Goal: Information Seeking & Learning: Learn about a topic

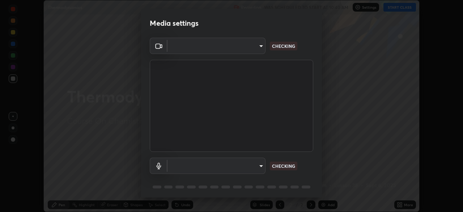
scroll to position [26, 0]
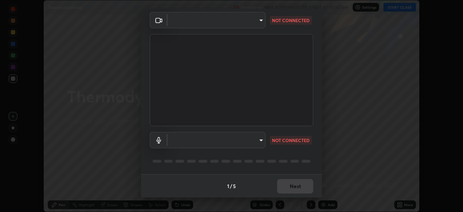
type input "bbfd6cf7026d504dd468edf870e60777175f15071da0e6f82e0d5b970fd68df4"
type input "b1bab7d63859cab71b7881bf805662d78c3c5fc770a40798e2f916984892b12a"
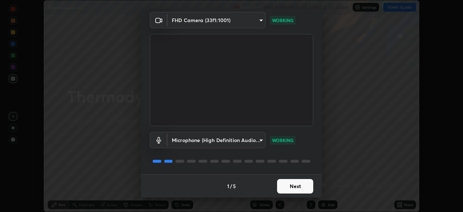
click at [293, 185] on button "Next" at bounding box center [295, 186] width 36 height 14
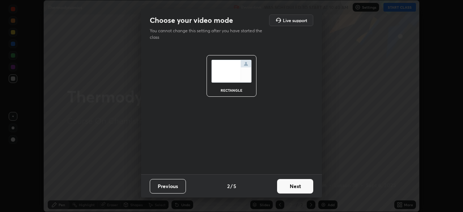
scroll to position [0, 0]
click at [295, 188] on button "Next" at bounding box center [295, 186] width 36 height 14
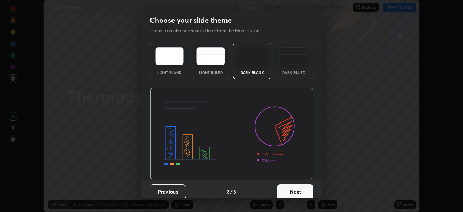
click at [297, 187] on button "Next" at bounding box center [295, 191] width 36 height 14
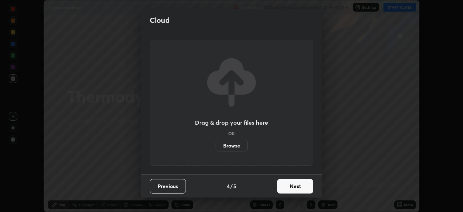
click at [299, 187] on button "Next" at bounding box center [295, 186] width 36 height 14
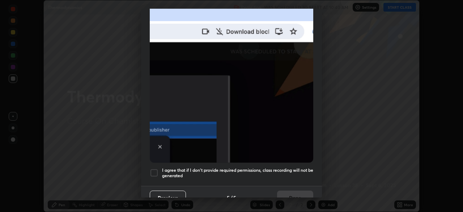
scroll to position [173, 0]
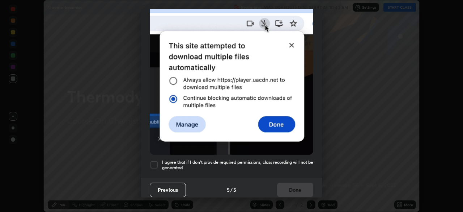
click at [299, 159] on h5 "I agree that if I don't provide required permissions, class recording will not …" at bounding box center [237, 164] width 151 height 11
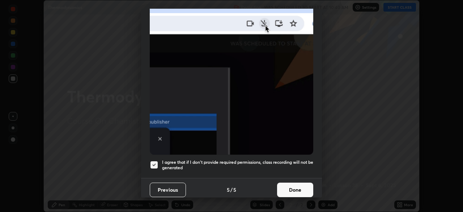
click at [301, 187] on button "Done" at bounding box center [295, 189] width 36 height 14
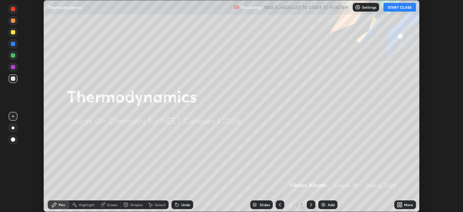
click at [395, 8] on button "START CLASS" at bounding box center [399, 7] width 33 height 9
click at [326, 204] on div "Add" at bounding box center [327, 204] width 19 height 9
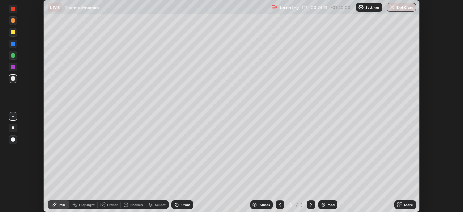
click at [180, 205] on div "Undo" at bounding box center [182, 204] width 22 height 9
click at [111, 205] on div "Eraser" at bounding box center [112, 205] width 11 height 4
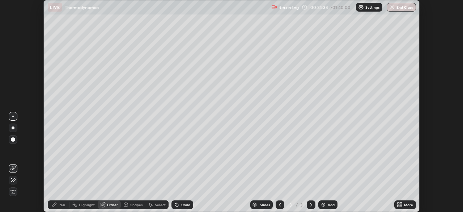
click at [14, 190] on span "Erase all" at bounding box center [13, 191] width 8 height 4
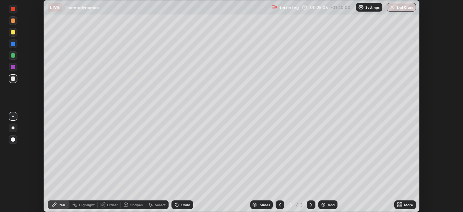
click at [176, 206] on icon at bounding box center [176, 204] width 3 height 3
click at [176, 205] on icon at bounding box center [176, 204] width 3 height 3
click at [187, 204] on div "Undo" at bounding box center [185, 205] width 9 height 4
click at [187, 205] on div "Undo" at bounding box center [185, 205] width 9 height 4
click at [189, 203] on div "Undo" at bounding box center [185, 205] width 9 height 4
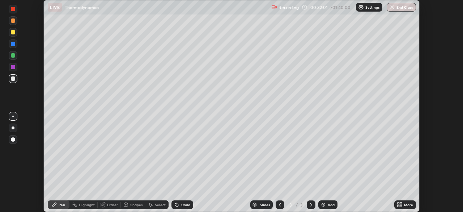
click at [322, 204] on img at bounding box center [323, 204] width 6 height 6
click at [109, 208] on div "Eraser" at bounding box center [109, 204] width 23 height 9
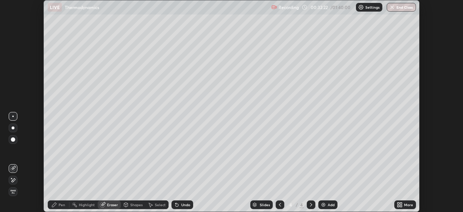
click at [59, 205] on div "Pen" at bounding box center [62, 205] width 7 height 4
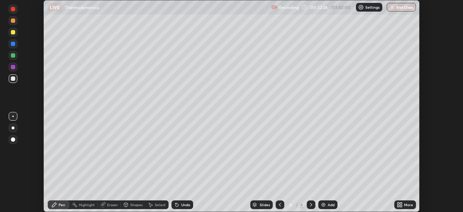
click at [175, 205] on icon at bounding box center [176, 204] width 3 height 3
click at [176, 206] on icon at bounding box center [176, 204] width 3 height 3
click at [175, 203] on icon at bounding box center [175, 203] width 1 height 1
click at [175, 205] on icon at bounding box center [176, 204] width 3 height 3
click at [178, 208] on div "Undo" at bounding box center [182, 204] width 22 height 9
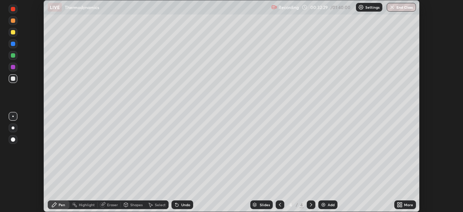
click at [108, 207] on div "Eraser" at bounding box center [109, 204] width 23 height 9
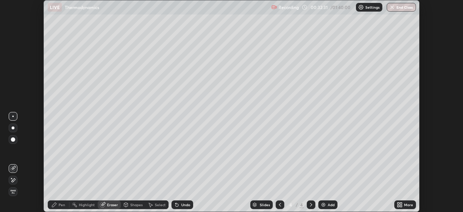
click at [60, 204] on div "Pen" at bounding box center [62, 205] width 7 height 4
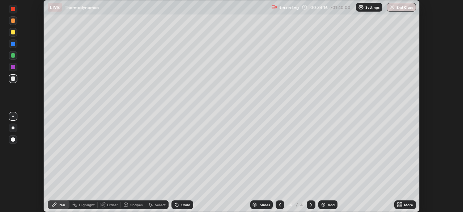
click at [14, 33] on div at bounding box center [13, 32] width 4 height 4
click at [279, 204] on icon at bounding box center [280, 204] width 6 height 6
click at [310, 204] on icon at bounding box center [311, 204] width 6 height 6
click at [154, 200] on div "Select" at bounding box center [156, 204] width 23 height 9
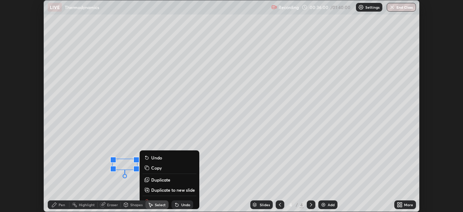
click at [63, 185] on div "0 ° Undo Copy Duplicate Duplicate to new slide Delete" at bounding box center [231, 105] width 375 height 211
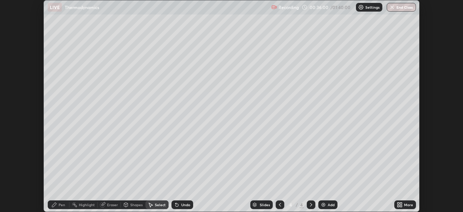
click at [61, 203] on div "Pen" at bounding box center [62, 205] width 7 height 4
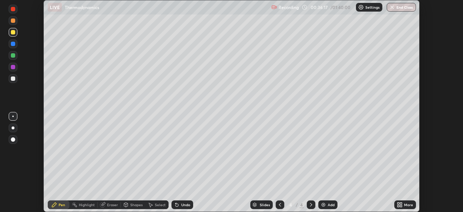
click at [184, 204] on div "Undo" at bounding box center [185, 205] width 9 height 4
click at [324, 205] on img at bounding box center [323, 204] width 6 height 6
click at [14, 44] on div at bounding box center [13, 44] width 4 height 4
click at [14, 64] on div at bounding box center [13, 67] width 9 height 9
click at [14, 78] on div at bounding box center [13, 78] width 4 height 4
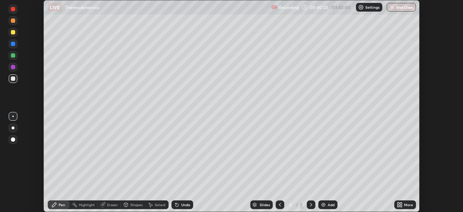
click at [13, 44] on div at bounding box center [13, 44] width 4 height 4
click at [176, 205] on icon at bounding box center [176, 204] width 3 height 3
click at [177, 203] on icon at bounding box center [177, 204] width 6 height 6
click at [13, 33] on div at bounding box center [13, 32] width 4 height 4
click at [183, 204] on div "Undo" at bounding box center [185, 205] width 9 height 4
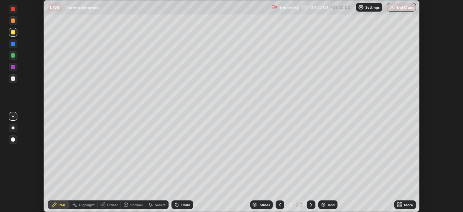
click at [17, 80] on div at bounding box center [13, 78] width 9 height 9
click at [13, 68] on div at bounding box center [13, 67] width 4 height 4
click at [13, 79] on div at bounding box center [13, 78] width 4 height 4
click at [280, 204] on icon at bounding box center [280, 204] width 6 height 6
click at [279, 203] on icon at bounding box center [280, 204] width 6 height 6
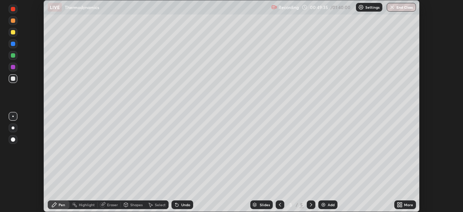
click at [277, 204] on icon at bounding box center [280, 204] width 6 height 6
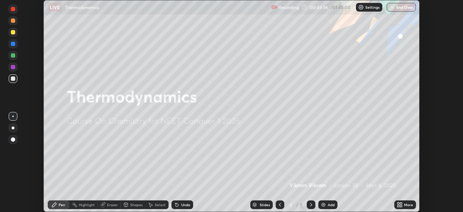
click at [302, 204] on div "5" at bounding box center [302, 204] width 4 height 7
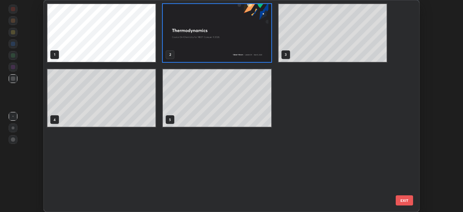
scroll to position [209, 372]
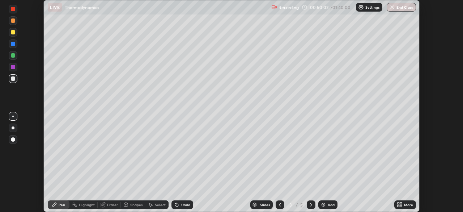
click at [310, 204] on icon at bounding box center [311, 204] width 6 height 6
click at [307, 207] on div at bounding box center [311, 204] width 9 height 9
click at [321, 204] on img at bounding box center [323, 204] width 6 height 6
click at [281, 207] on icon at bounding box center [280, 204] width 6 height 6
click at [307, 204] on div at bounding box center [311, 204] width 9 height 9
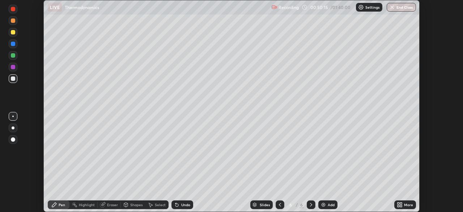
click at [14, 34] on div at bounding box center [13, 32] width 4 height 4
click at [180, 207] on div "Undo" at bounding box center [182, 204] width 22 height 9
click at [182, 205] on div "Undo" at bounding box center [185, 205] width 9 height 4
click at [13, 57] on div at bounding box center [13, 55] width 4 height 4
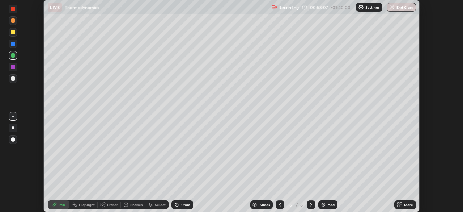
click at [110, 205] on div "Eraser" at bounding box center [112, 205] width 11 height 4
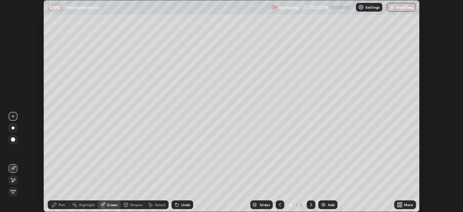
click at [14, 179] on icon at bounding box center [13, 180] width 6 height 6
click at [60, 204] on div "Pen" at bounding box center [62, 205] width 7 height 4
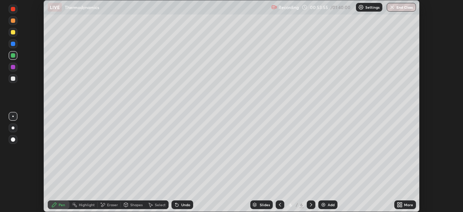
click at [12, 42] on div at bounding box center [13, 44] width 4 height 4
click at [105, 207] on div "Eraser" at bounding box center [109, 204] width 23 height 9
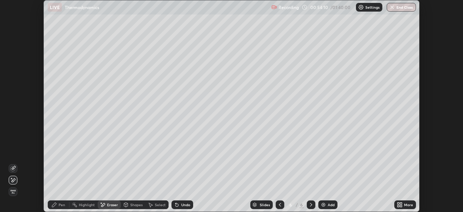
click at [61, 208] on div "Pen" at bounding box center [59, 204] width 22 height 9
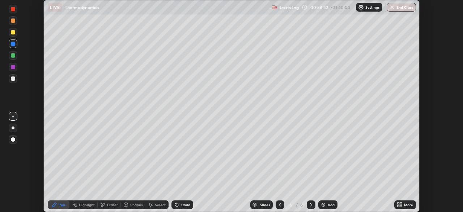
click at [188, 204] on div "Undo" at bounding box center [185, 205] width 9 height 4
click at [323, 205] on img at bounding box center [323, 204] width 6 height 6
click at [13, 33] on div at bounding box center [13, 32] width 4 height 4
click at [179, 207] on div "Undo" at bounding box center [182, 204] width 22 height 9
click at [177, 207] on icon at bounding box center [177, 204] width 6 height 6
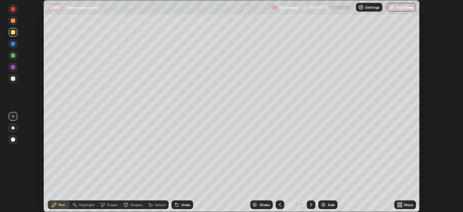
click at [14, 80] on div at bounding box center [13, 78] width 4 height 4
click at [258, 208] on div "Slides" at bounding box center [261, 204] width 22 height 9
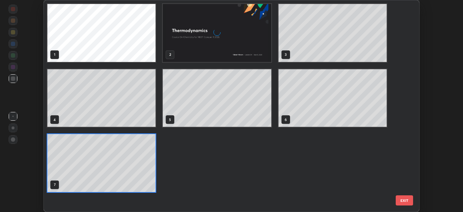
click at [257, 208] on div "1 2 3 4 5 6 7" at bounding box center [225, 105] width 363 height 211
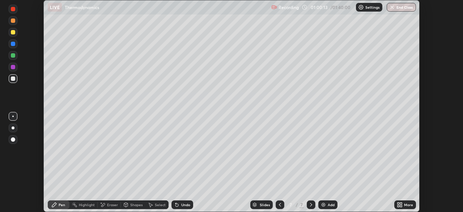
click at [181, 204] on div "Undo" at bounding box center [185, 205] width 9 height 4
click at [181, 207] on div "Undo" at bounding box center [182, 204] width 22 height 9
click at [182, 206] on div "Undo" at bounding box center [185, 205] width 9 height 4
click at [182, 207] on div "Undo" at bounding box center [182, 204] width 22 height 9
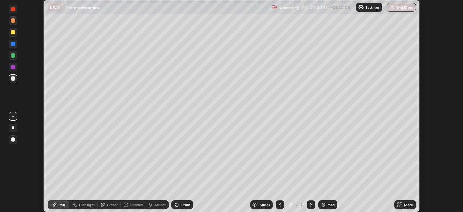
click at [182, 207] on div "Undo" at bounding box center [182, 204] width 22 height 9
click at [182, 208] on div "Undo" at bounding box center [182, 204] width 22 height 9
click at [183, 207] on div "Undo" at bounding box center [182, 204] width 22 height 9
click at [183, 208] on div "Undo" at bounding box center [182, 204] width 22 height 9
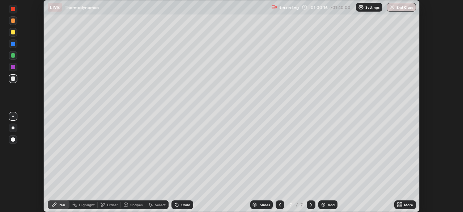
click at [184, 208] on div "Undo" at bounding box center [182, 204] width 22 height 9
click at [183, 208] on div "Undo" at bounding box center [182, 204] width 22 height 9
click at [184, 205] on div "Undo" at bounding box center [185, 205] width 9 height 4
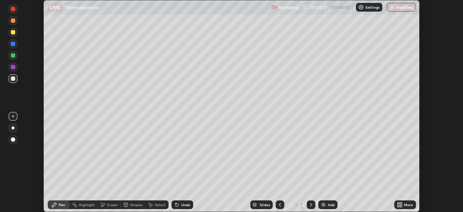
click at [183, 207] on div "Undo" at bounding box center [182, 204] width 22 height 9
click at [12, 32] on div at bounding box center [13, 32] width 4 height 4
click at [109, 205] on div "Eraser" at bounding box center [112, 205] width 11 height 4
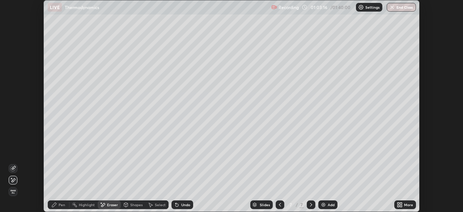
click at [65, 205] on div "Pen" at bounding box center [59, 204] width 22 height 9
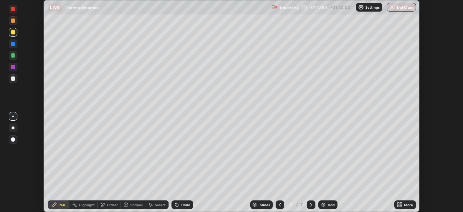
click at [324, 204] on img at bounding box center [323, 204] width 6 height 6
click at [134, 206] on div "Shapes" at bounding box center [136, 205] width 12 height 4
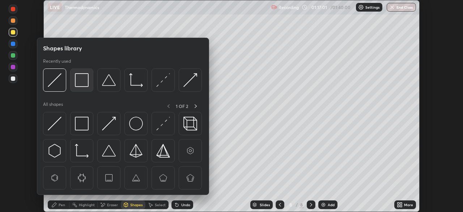
click at [83, 82] on img at bounding box center [82, 80] width 14 height 14
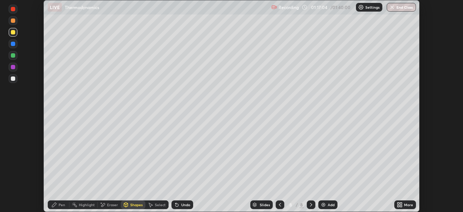
click at [131, 205] on div "Shapes" at bounding box center [136, 205] width 12 height 4
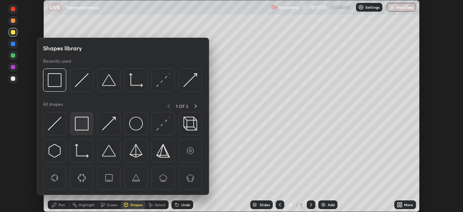
click at [84, 122] on img at bounding box center [82, 123] width 14 height 14
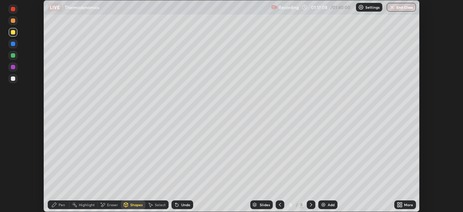
click at [68, 202] on div "Pen" at bounding box center [59, 204] width 22 height 9
click at [12, 79] on div at bounding box center [13, 78] width 4 height 4
click at [179, 206] on div "Undo" at bounding box center [182, 204] width 22 height 9
click at [178, 202] on icon at bounding box center [177, 204] width 6 height 6
click at [176, 205] on icon at bounding box center [176, 204] width 3 height 3
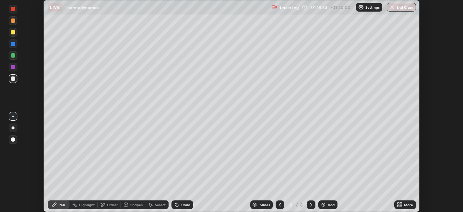
click at [9, 68] on div at bounding box center [13, 67] width 9 height 9
click at [176, 205] on icon at bounding box center [176, 204] width 3 height 3
click at [322, 205] on img at bounding box center [323, 204] width 6 height 6
click at [13, 46] on div at bounding box center [13, 44] width 4 height 4
click at [13, 77] on div at bounding box center [13, 78] width 4 height 4
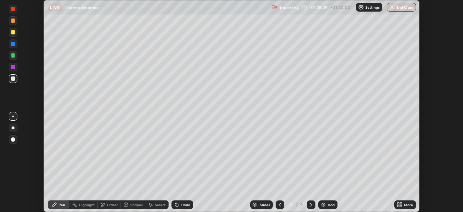
click at [12, 59] on div at bounding box center [13, 55] width 9 height 9
click at [179, 205] on icon at bounding box center [177, 204] width 6 height 6
click at [10, 79] on div at bounding box center [13, 78] width 9 height 9
click at [280, 197] on div at bounding box center [280, 204] width 9 height 14
click at [309, 207] on icon at bounding box center [311, 204] width 6 height 6
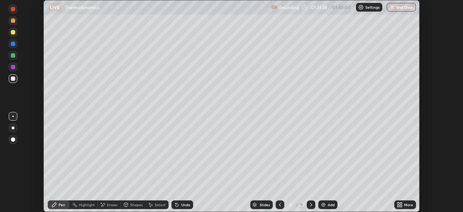
click at [279, 204] on icon at bounding box center [280, 204] width 6 height 6
click at [310, 204] on icon at bounding box center [311, 204] width 6 height 6
click at [307, 205] on div at bounding box center [311, 204] width 9 height 9
click at [318, 207] on div "Add" at bounding box center [327, 204] width 19 height 9
click at [184, 201] on div "Undo" at bounding box center [182, 204] width 22 height 9
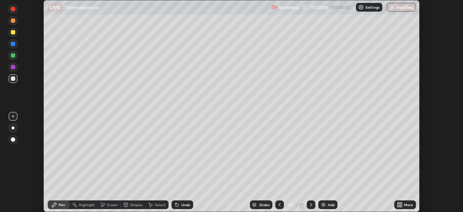
click at [185, 204] on div "Undo" at bounding box center [185, 205] width 9 height 4
click at [13, 33] on div at bounding box center [13, 32] width 4 height 4
click at [322, 204] on img at bounding box center [323, 204] width 6 height 6
click at [182, 205] on div "Undo" at bounding box center [185, 205] width 9 height 4
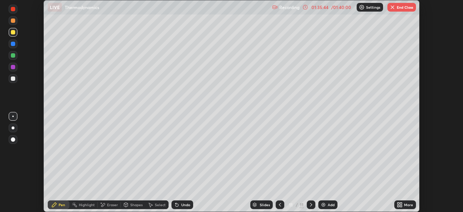
click at [184, 204] on div "Undo" at bounding box center [185, 205] width 9 height 4
click at [188, 201] on div "Undo" at bounding box center [182, 204] width 22 height 9
click at [187, 203] on div "Undo" at bounding box center [185, 205] width 9 height 4
click at [13, 79] on div at bounding box center [13, 78] width 4 height 4
click at [184, 207] on div "Undo" at bounding box center [182, 204] width 22 height 9
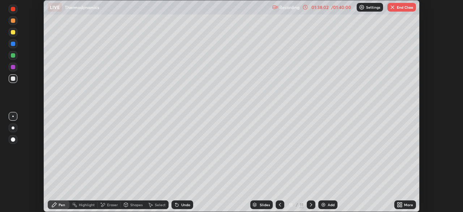
click at [184, 204] on div "Undo" at bounding box center [185, 205] width 9 height 4
click at [185, 205] on div "Undo" at bounding box center [185, 205] width 9 height 4
click at [111, 204] on div "Eraser" at bounding box center [112, 205] width 11 height 4
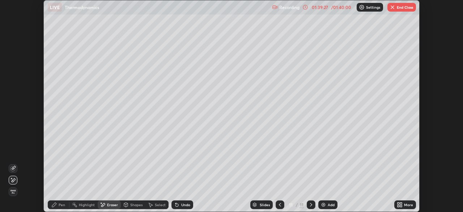
click at [64, 203] on div "Pen" at bounding box center [62, 205] width 7 height 4
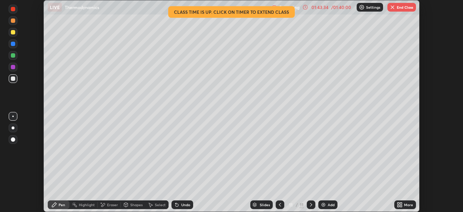
click at [406, 10] on button "End Class" at bounding box center [401, 7] width 29 height 9
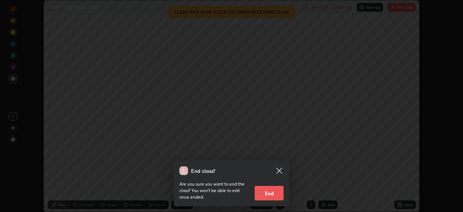
click at [275, 197] on button "End" at bounding box center [269, 193] width 29 height 14
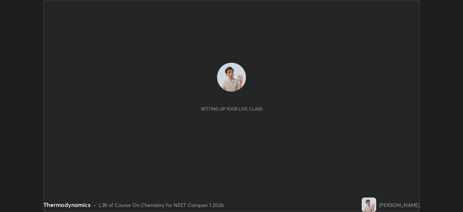
scroll to position [212, 463]
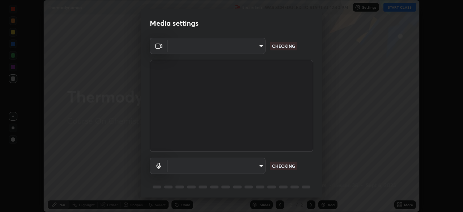
type input "bbfd6cf7026d504dd468edf870e60777175f15071da0e6f82e0d5b970fd68df4"
type input "b1bab7d63859cab71b7881bf805662d78c3c5fc770a40798e2f916984892b12a"
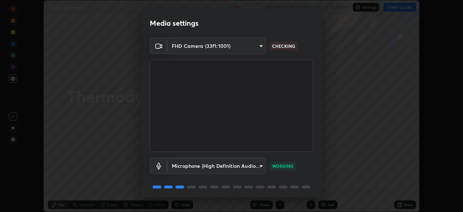
scroll to position [26, 0]
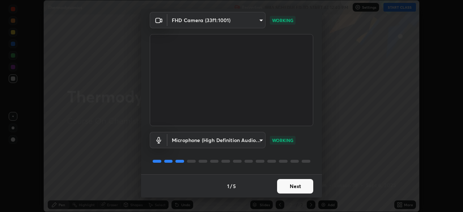
click at [283, 186] on button "Next" at bounding box center [295, 186] width 36 height 14
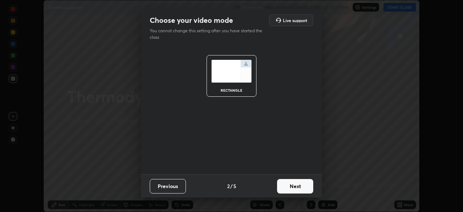
scroll to position [0, 0]
click at [284, 185] on button "Next" at bounding box center [295, 186] width 36 height 14
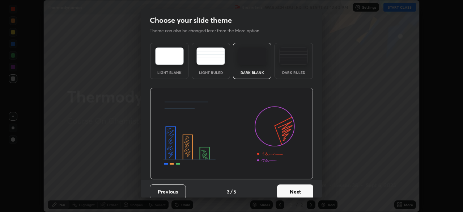
click at [285, 185] on button "Next" at bounding box center [295, 191] width 36 height 14
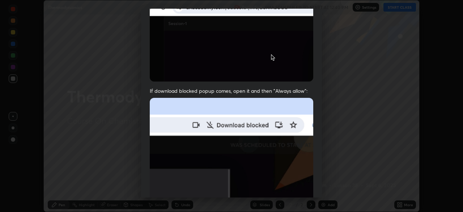
scroll to position [173, 0]
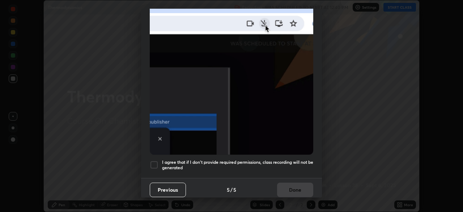
click at [289, 188] on div "Previous 5 / 5 Done" at bounding box center [231, 189] width 181 height 23
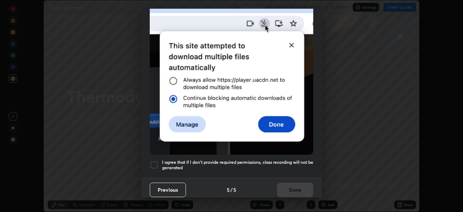
click at [275, 159] on h5 "I agree that if I don't provide required permissions, class recording will not …" at bounding box center [237, 164] width 151 height 11
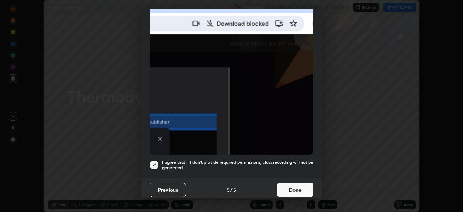
click at [289, 187] on button "Done" at bounding box center [295, 189] width 36 height 14
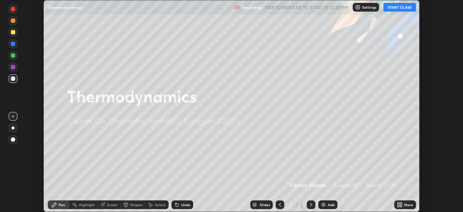
click at [395, 7] on button "START CLASS" at bounding box center [399, 7] width 33 height 9
click at [331, 204] on div "Add" at bounding box center [331, 205] width 7 height 4
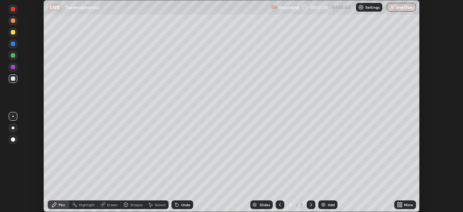
click at [15, 33] on div at bounding box center [13, 32] width 4 height 4
click at [13, 78] on div at bounding box center [13, 78] width 4 height 4
click at [179, 204] on div "Undo" at bounding box center [182, 204] width 22 height 9
click at [180, 207] on div "Undo" at bounding box center [182, 204] width 22 height 9
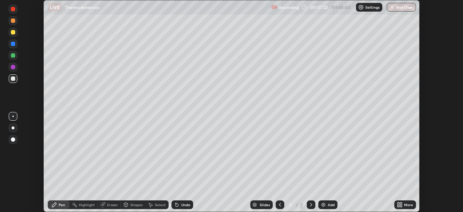
click at [177, 205] on icon at bounding box center [176, 204] width 3 height 3
click at [183, 205] on div "Undo" at bounding box center [185, 205] width 9 height 4
click at [16, 56] on div at bounding box center [13, 55] width 9 height 9
click at [11, 80] on div at bounding box center [13, 78] width 4 height 4
click at [108, 205] on div "Eraser" at bounding box center [112, 205] width 11 height 4
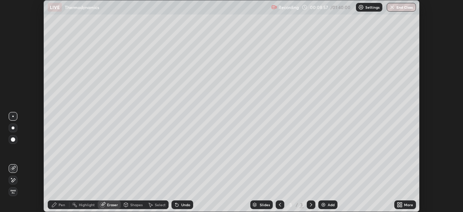
click at [60, 207] on div "Pen" at bounding box center [59, 204] width 22 height 9
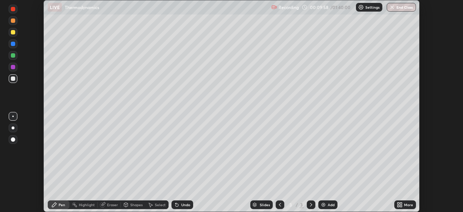
click at [324, 204] on img at bounding box center [323, 204] width 6 height 6
click at [13, 66] on div at bounding box center [13, 67] width 4 height 4
click at [13, 56] on div at bounding box center [13, 55] width 4 height 4
click at [279, 204] on icon at bounding box center [280, 205] width 2 height 4
click at [310, 204] on icon at bounding box center [311, 204] width 6 height 6
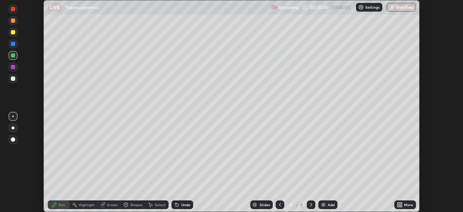
click at [114, 204] on div "Eraser" at bounding box center [112, 205] width 11 height 4
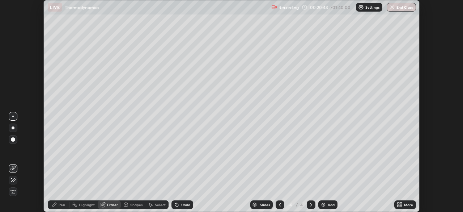
click at [14, 180] on icon at bounding box center [14, 180] width 4 height 4
click at [62, 205] on div "Pen" at bounding box center [62, 205] width 7 height 4
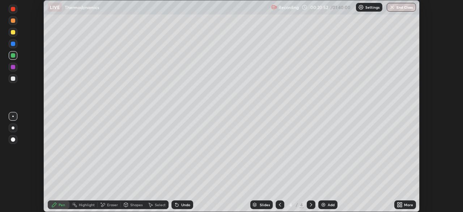
click at [112, 203] on div "Eraser" at bounding box center [112, 205] width 11 height 4
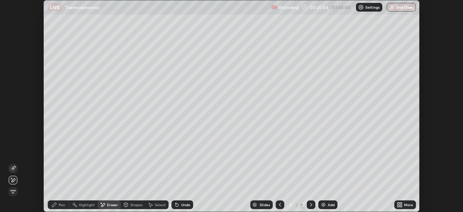
click at [66, 204] on div "Pen" at bounding box center [59, 204] width 22 height 9
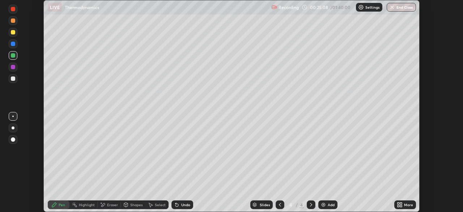
click at [277, 201] on div at bounding box center [280, 204] width 9 height 9
click at [310, 204] on icon at bounding box center [311, 204] width 6 height 6
click at [328, 203] on div "Add" at bounding box center [331, 205] width 7 height 4
click at [183, 206] on div "Undo" at bounding box center [185, 205] width 9 height 4
click at [186, 206] on div "Undo" at bounding box center [185, 205] width 9 height 4
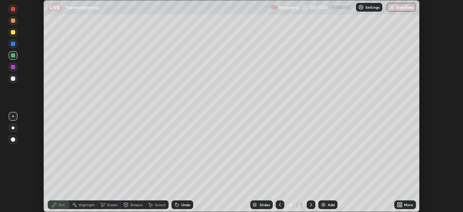
click at [14, 79] on div at bounding box center [13, 78] width 4 height 4
click at [179, 206] on div "Undo" at bounding box center [182, 204] width 22 height 9
click at [181, 206] on div "Undo" at bounding box center [185, 205] width 9 height 4
click at [176, 205] on icon at bounding box center [176, 204] width 3 height 3
click at [14, 34] on div at bounding box center [13, 32] width 4 height 4
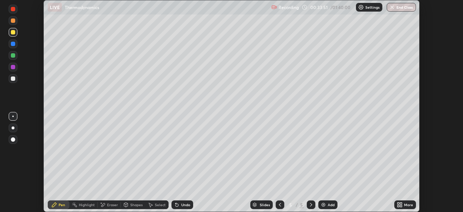
click at [179, 205] on div "Undo" at bounding box center [182, 204] width 22 height 9
click at [179, 206] on div "Undo" at bounding box center [182, 204] width 22 height 9
click at [181, 205] on div "Undo" at bounding box center [185, 205] width 9 height 4
click at [181, 204] on div "Undo" at bounding box center [185, 205] width 9 height 4
click at [178, 205] on icon at bounding box center [177, 204] width 6 height 6
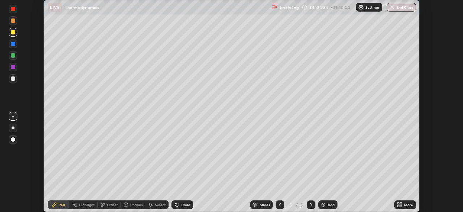
click at [113, 208] on div "Eraser" at bounding box center [109, 204] width 23 height 9
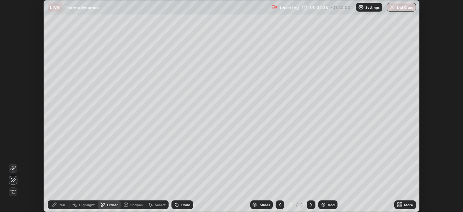
click at [65, 205] on div "Pen" at bounding box center [62, 205] width 7 height 4
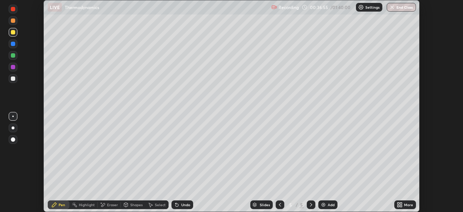
click at [278, 204] on icon at bounding box center [280, 204] width 6 height 6
click at [307, 202] on div at bounding box center [311, 204] width 9 height 9
click at [105, 205] on div "Eraser" at bounding box center [109, 204] width 23 height 9
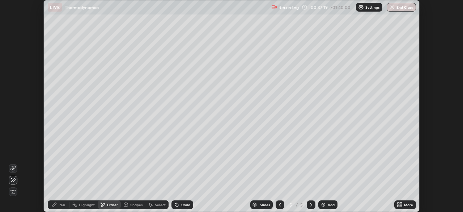
click at [60, 205] on div "Pen" at bounding box center [62, 205] width 7 height 4
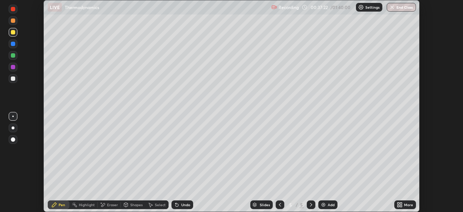
click at [17, 82] on div at bounding box center [13, 79] width 9 height 12
click at [321, 206] on img at bounding box center [323, 204] width 6 height 6
click at [13, 25] on div at bounding box center [13, 20] width 9 height 9
click at [14, 68] on div at bounding box center [13, 67] width 4 height 4
click at [175, 203] on icon at bounding box center [176, 204] width 3 height 3
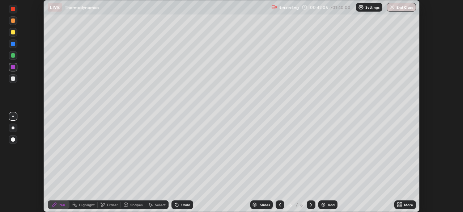
click at [177, 204] on icon at bounding box center [176, 204] width 3 height 3
click at [11, 34] on div at bounding box center [13, 32] width 9 height 9
click at [176, 204] on icon at bounding box center [176, 204] width 3 height 3
click at [175, 208] on div "Undo" at bounding box center [182, 204] width 22 height 9
click at [173, 208] on div "Undo" at bounding box center [182, 204] width 22 height 9
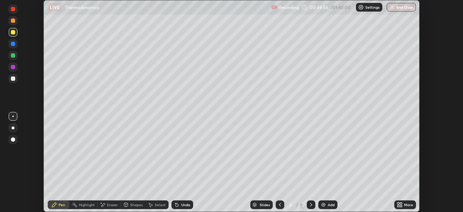
click at [181, 205] on div "Undo" at bounding box center [185, 205] width 9 height 4
click at [177, 205] on icon at bounding box center [176, 204] width 3 height 3
click at [12, 57] on div at bounding box center [13, 55] width 9 height 9
click at [325, 203] on img at bounding box center [323, 204] width 6 height 6
click at [110, 206] on div "Eraser" at bounding box center [112, 205] width 11 height 4
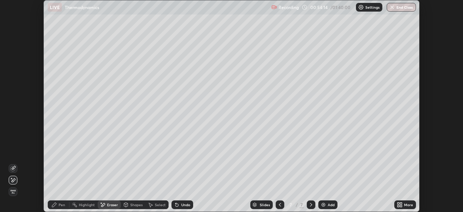
click at [63, 207] on div "Pen" at bounding box center [59, 204] width 22 height 9
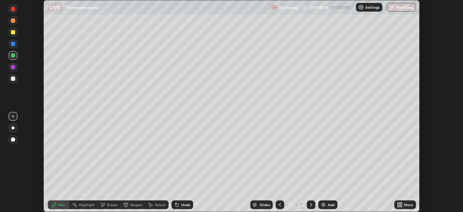
click at [14, 78] on div at bounding box center [13, 78] width 4 height 4
click at [14, 55] on div at bounding box center [13, 55] width 4 height 4
click at [13, 66] on div at bounding box center [13, 67] width 4 height 4
click at [182, 203] on div "Undo" at bounding box center [185, 205] width 9 height 4
click at [182, 205] on div "Undo" at bounding box center [185, 205] width 9 height 4
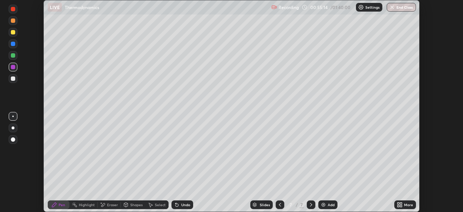
click at [186, 207] on div "Undo" at bounding box center [182, 204] width 22 height 9
click at [279, 204] on icon at bounding box center [280, 204] width 6 height 6
click at [13, 34] on div at bounding box center [13, 32] width 4 height 4
click at [13, 56] on div at bounding box center [13, 55] width 4 height 4
click at [310, 204] on icon at bounding box center [311, 204] width 6 height 6
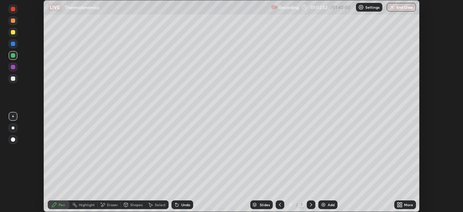
click at [326, 205] on div "Add" at bounding box center [327, 204] width 19 height 9
click at [14, 79] on div at bounding box center [13, 78] width 4 height 4
click at [181, 203] on div "Undo" at bounding box center [185, 205] width 9 height 4
click at [182, 203] on div "Undo" at bounding box center [185, 205] width 9 height 4
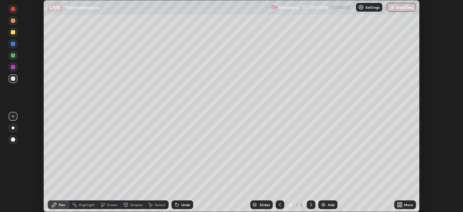
click at [179, 206] on icon at bounding box center [177, 204] width 6 height 6
click at [186, 204] on div "Undo" at bounding box center [185, 205] width 9 height 4
click at [185, 201] on div "Undo" at bounding box center [182, 204] width 22 height 9
click at [184, 201] on div "Undo" at bounding box center [182, 204] width 22 height 9
click at [187, 204] on div "Undo" at bounding box center [185, 205] width 9 height 4
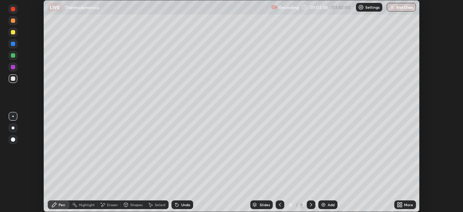
click at [186, 204] on div "Undo" at bounding box center [185, 205] width 9 height 4
click at [181, 207] on div "Undo" at bounding box center [182, 204] width 22 height 9
click at [153, 10] on div "LIVE Thermodynamics" at bounding box center [158, 7] width 221 height 14
click at [13, 43] on div at bounding box center [13, 44] width 4 height 4
click at [11, 32] on div at bounding box center [13, 32] width 4 height 4
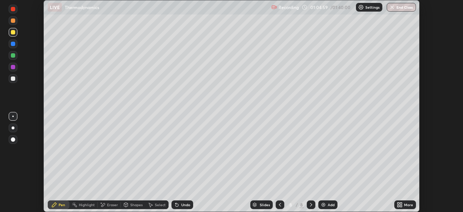
click at [13, 78] on div at bounding box center [13, 78] width 4 height 4
click at [14, 55] on div at bounding box center [13, 55] width 4 height 4
click at [109, 204] on div "Eraser" at bounding box center [112, 205] width 11 height 4
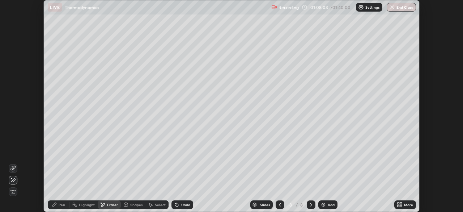
click at [52, 206] on icon at bounding box center [54, 204] width 4 height 4
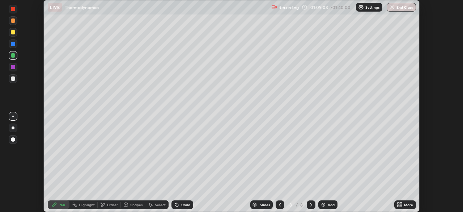
click at [324, 204] on img at bounding box center [323, 204] width 6 height 6
click at [182, 205] on div "Undo" at bounding box center [185, 205] width 9 height 4
click at [182, 204] on div "Undo" at bounding box center [185, 205] width 9 height 4
click at [191, 201] on div "Undo" at bounding box center [182, 204] width 22 height 9
click at [191, 200] on div "Undo" at bounding box center [182, 204] width 22 height 9
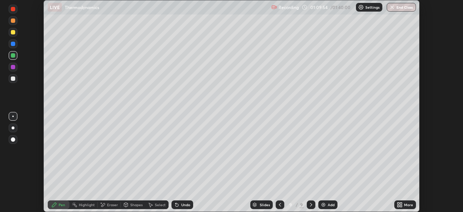
click at [190, 204] on div "Undo" at bounding box center [182, 204] width 22 height 9
click at [181, 203] on div "Undo" at bounding box center [185, 205] width 9 height 4
click at [12, 33] on div at bounding box center [13, 32] width 4 height 4
click at [107, 207] on div "Eraser" at bounding box center [109, 204] width 23 height 9
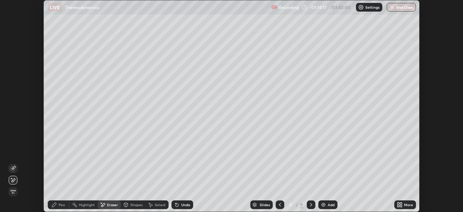
click at [61, 206] on div "Pen" at bounding box center [62, 205] width 7 height 4
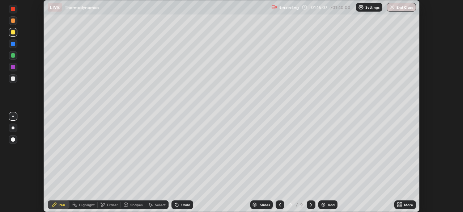
click at [184, 205] on div "Undo" at bounding box center [185, 205] width 9 height 4
click at [13, 81] on div at bounding box center [13, 78] width 9 height 9
click at [109, 197] on div "Eraser" at bounding box center [109, 204] width 23 height 14
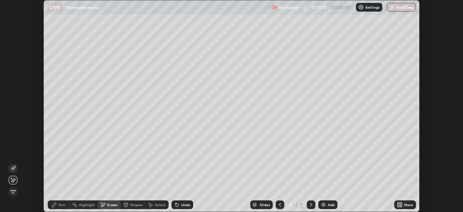
click at [62, 205] on div "Pen" at bounding box center [62, 205] width 7 height 4
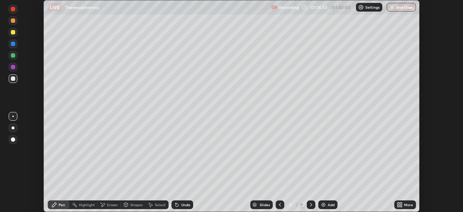
click at [187, 203] on div "Undo" at bounding box center [185, 205] width 9 height 4
click at [108, 206] on div "Eraser" at bounding box center [112, 205] width 11 height 4
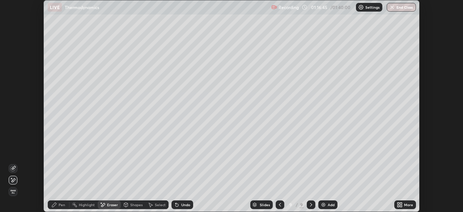
click at [66, 204] on div "Pen" at bounding box center [59, 204] width 22 height 9
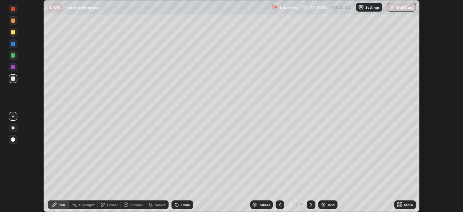
click at [324, 203] on img at bounding box center [323, 204] width 6 height 6
click at [13, 67] on div at bounding box center [13, 67] width 4 height 4
click at [13, 58] on div at bounding box center [13, 55] width 9 height 9
click at [13, 56] on div at bounding box center [13, 55] width 4 height 4
click at [13, 31] on div at bounding box center [13, 32] width 4 height 4
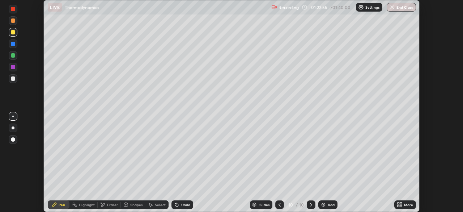
click at [183, 207] on div "Undo" at bounding box center [182, 204] width 22 height 9
click at [183, 204] on div "Undo" at bounding box center [185, 205] width 9 height 4
click at [185, 205] on div "Undo" at bounding box center [185, 205] width 9 height 4
click at [15, 80] on div at bounding box center [13, 78] width 4 height 4
click at [182, 203] on div "Undo" at bounding box center [185, 205] width 9 height 4
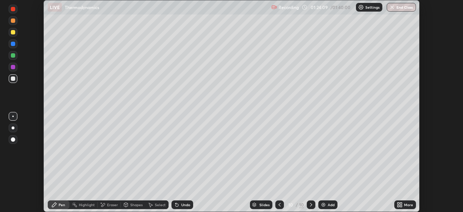
click at [182, 205] on div "Undo" at bounding box center [185, 205] width 9 height 4
click at [394, 5] on img "button" at bounding box center [393, 7] width 6 height 6
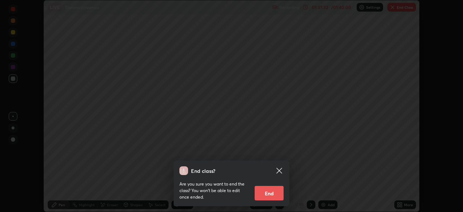
click at [263, 195] on button "End" at bounding box center [269, 193] width 29 height 14
